Goal: Task Accomplishment & Management: Use online tool/utility

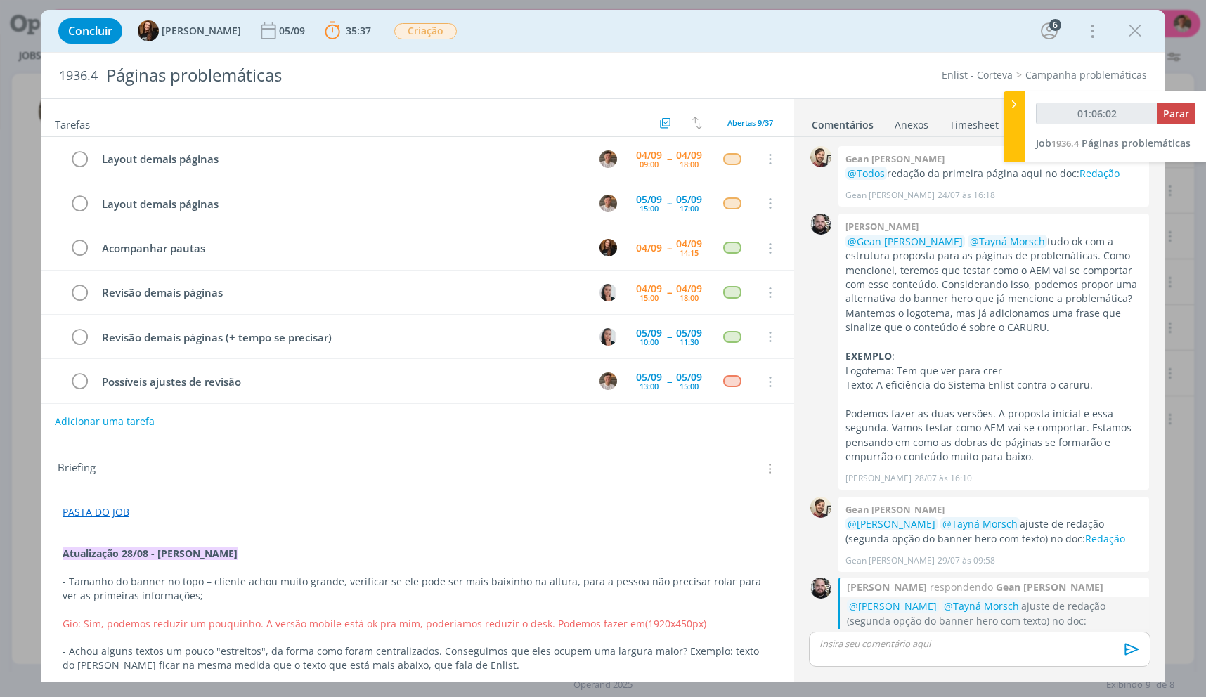
scroll to position [1364, 0]
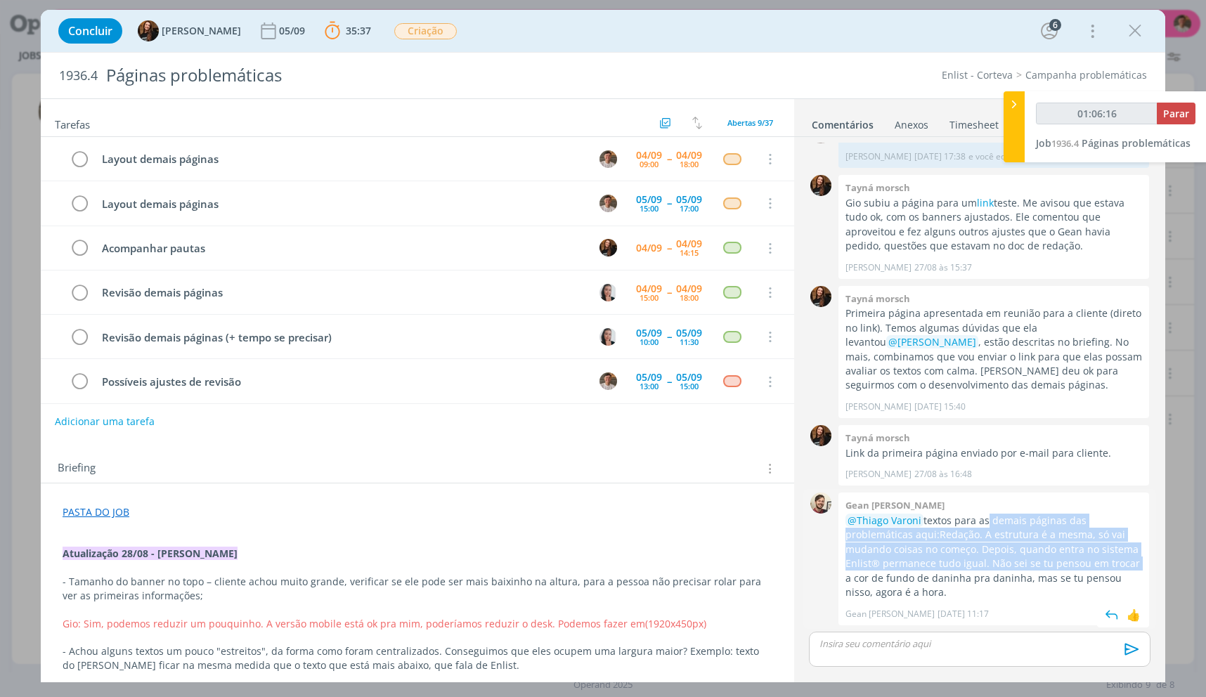
drag, startPoint x: 982, startPoint y: 517, endPoint x: 1098, endPoint y: 566, distance: 126.0
click at [1098, 566] on p "@[PERSON_NAME] textos para as demais páginas das problemáticas aqui: Redação . …" at bounding box center [993, 557] width 297 height 86
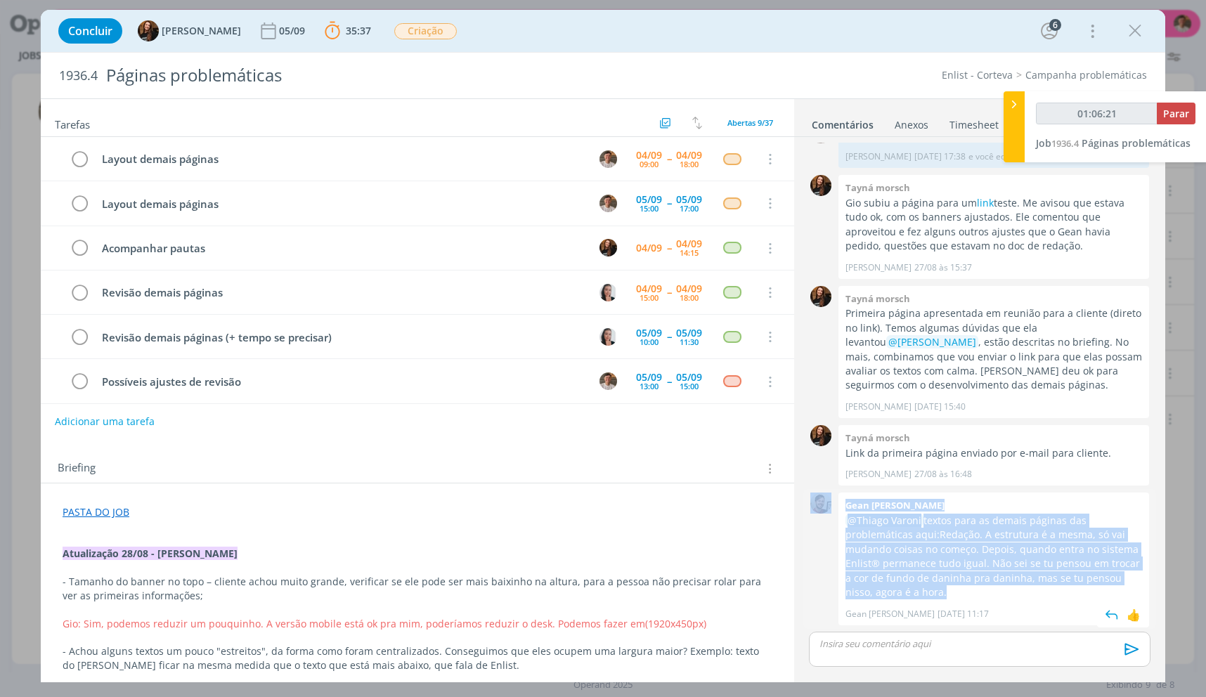
drag, startPoint x: 914, startPoint y: 597, endPoint x: 822, endPoint y: 529, distance: 114.0
click at [822, 529] on div "0 Gean [PERSON_NAME] @[PERSON_NAME] textos para as demais páginas das problemát…" at bounding box center [979, 558] width 353 height 139
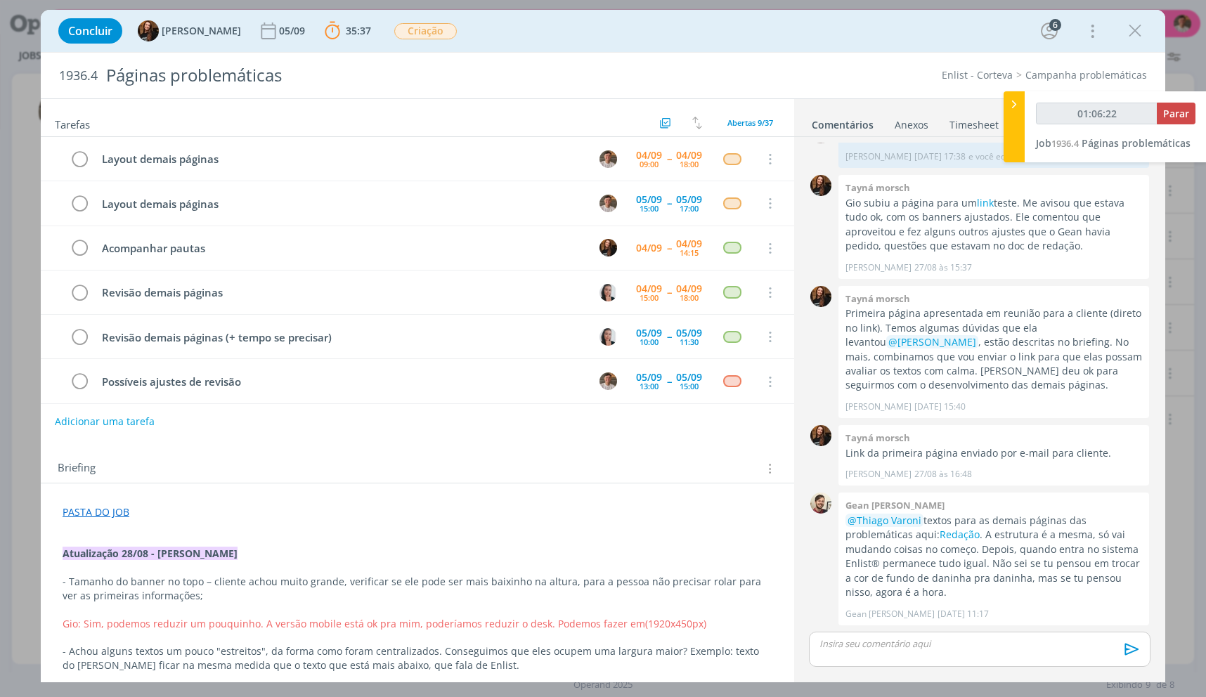
type input "01:37:15"
click at [1186, 121] on button "Parar" at bounding box center [1176, 114] width 39 height 22
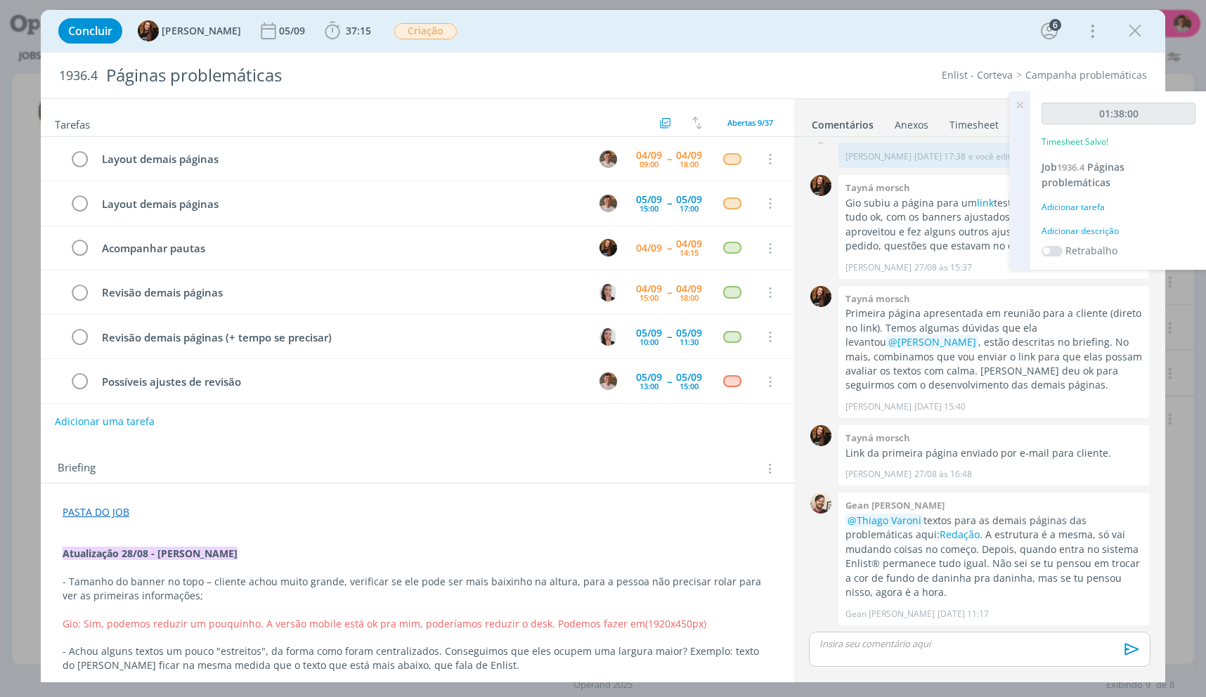
click at [1110, 238] on div "01:38:00 Timesheet Salvo! Job 1936.4 Páginas problemáticas Adicionar tarefa Adi…" at bounding box center [1118, 180] width 176 height 179
click at [1110, 237] on div "Adicionar descrição" at bounding box center [1119, 231] width 154 height 13
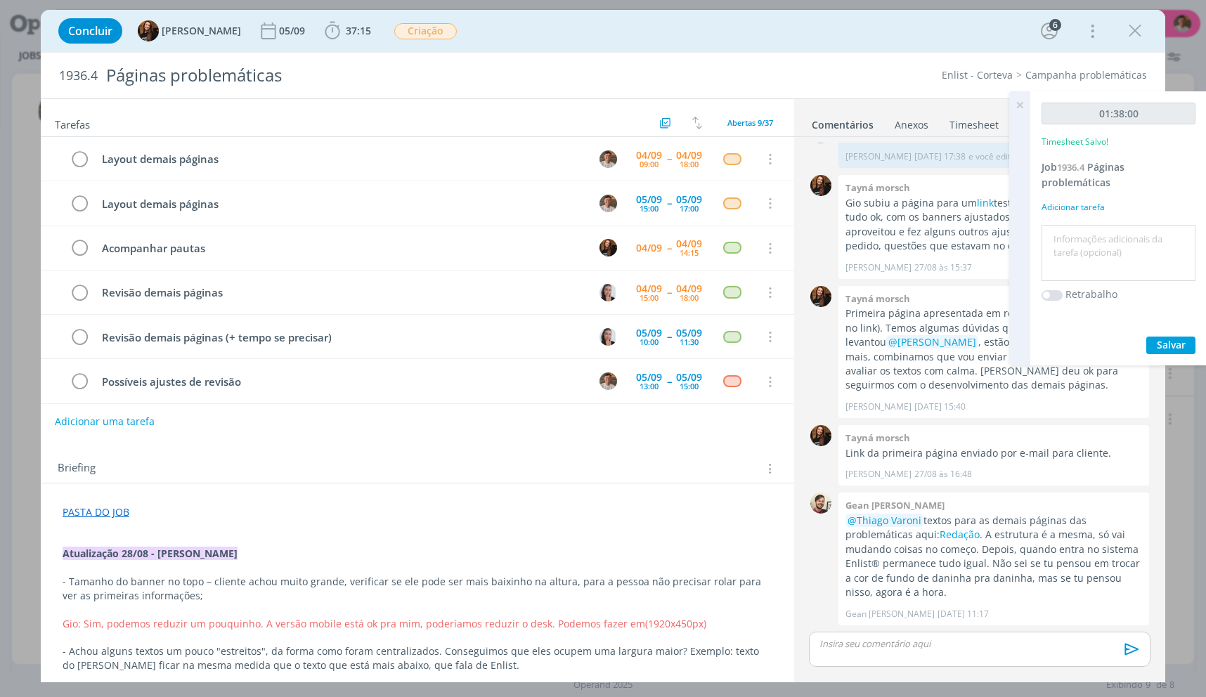
click at [1110, 236] on textarea at bounding box center [1118, 253] width 147 height 50
type textarea "Layout"
click at [1146, 337] on button "Salvar" at bounding box center [1170, 346] width 49 height 18
